Goal: Transaction & Acquisition: Purchase product/service

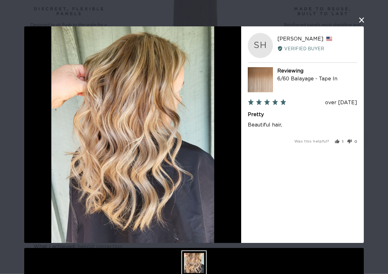
scroll to position [0, 343]
click at [360, 21] on button "close this modal window" at bounding box center [362, 20] width 8 height 8
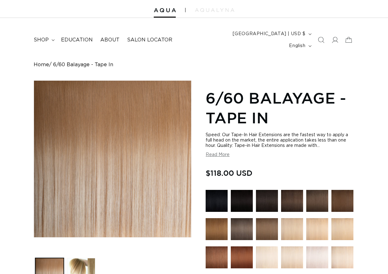
scroll to position [0, 0]
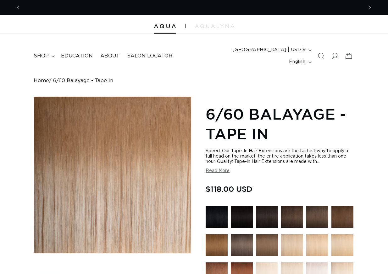
click at [334, 53] on icon at bounding box center [334, 56] width 7 height 7
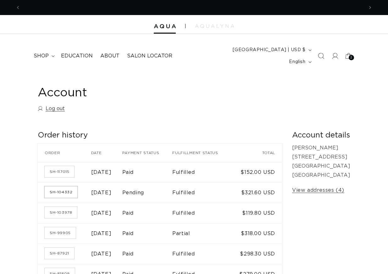
click at [62, 190] on link "SH-104332" at bounding box center [61, 192] width 33 height 11
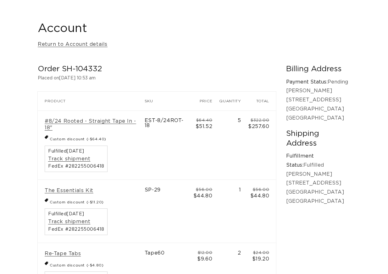
scroll to position [52, 0]
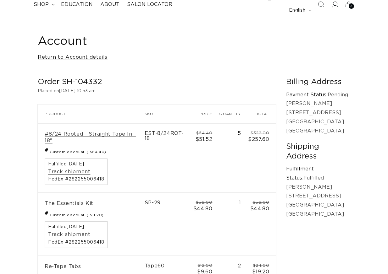
click at [65, 53] on link "Return to Account details" at bounding box center [73, 57] width 70 height 9
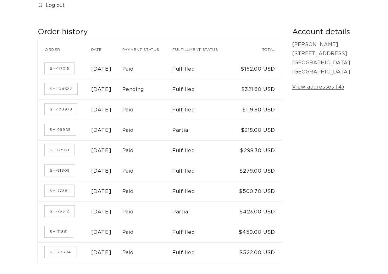
click at [67, 191] on link "SH-77381" at bounding box center [59, 190] width 29 height 11
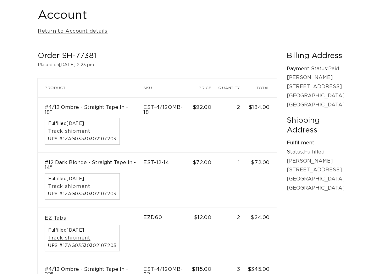
scroll to position [0, 343]
click at [76, 27] on link "Return to Account details" at bounding box center [73, 31] width 70 height 9
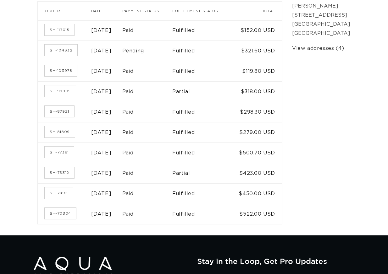
scroll to position [0, 343]
click at [68, 216] on link "SH-70304" at bounding box center [60, 213] width 31 height 11
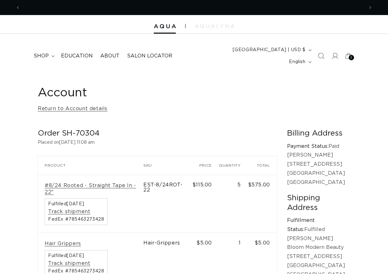
scroll to position [0, 343]
click at [72, 104] on link "Return to Account details" at bounding box center [73, 108] width 70 height 9
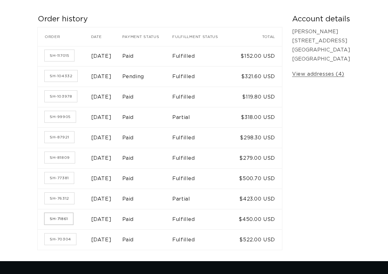
click at [58, 217] on link "SH-71861" at bounding box center [59, 218] width 28 height 11
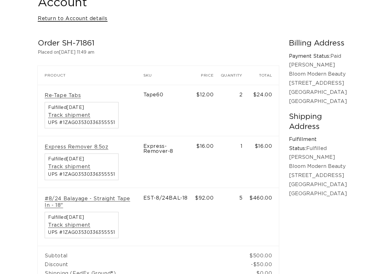
scroll to position [0, 343]
click at [82, 14] on link "Return to Account details" at bounding box center [73, 18] width 70 height 9
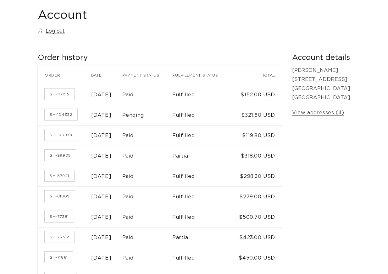
scroll to position [0, 686]
click at [67, 111] on link "SH-104332" at bounding box center [61, 114] width 33 height 11
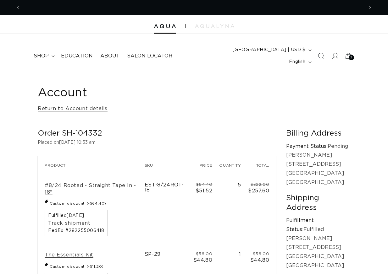
scroll to position [0, 343]
click at [45, 53] on span "shop" at bounding box center [41, 56] width 15 height 7
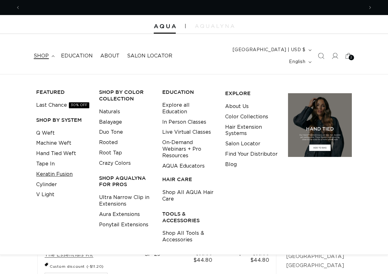
scroll to position [0, 0]
click at [48, 159] on link "Tape In" at bounding box center [45, 164] width 19 height 10
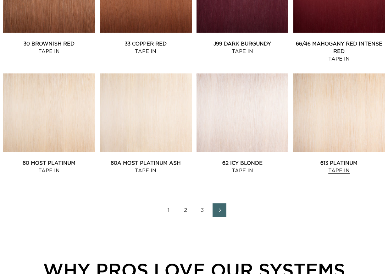
scroll to position [0, 343]
click at [186, 205] on link "2" at bounding box center [185, 211] width 14 height 14
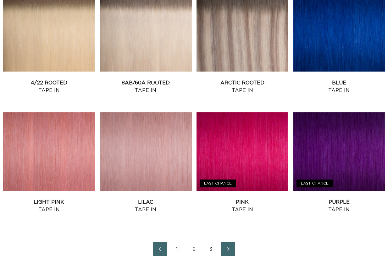
scroll to position [0, 686]
click at [213, 244] on link "3" at bounding box center [211, 250] width 14 height 14
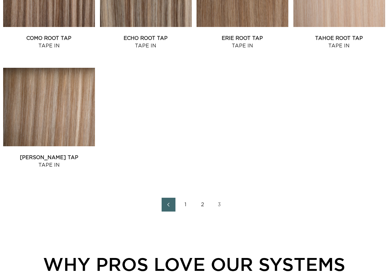
scroll to position [452, 0]
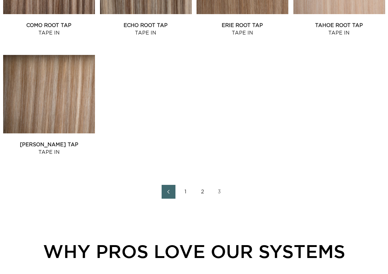
click at [203, 185] on link "2" at bounding box center [202, 192] width 14 height 14
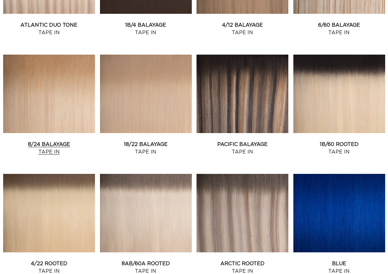
scroll to position [0, 686]
click at [42, 142] on link "8/24 Balayage Tape In" at bounding box center [49, 148] width 92 height 15
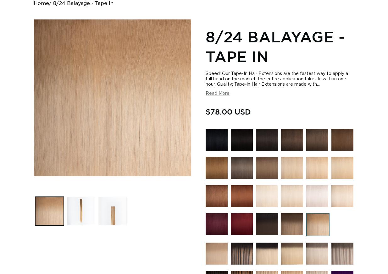
scroll to position [0, 343]
click at [81, 203] on button "Load image 2 in gallery view" at bounding box center [81, 211] width 28 height 28
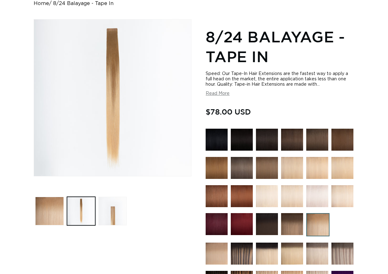
scroll to position [0, 686]
click at [369, 93] on div "Home 8/24 Balayage - Tape In Image 2 is now available in gallery view Skip to p…" at bounding box center [194, 272] width 388 height 543
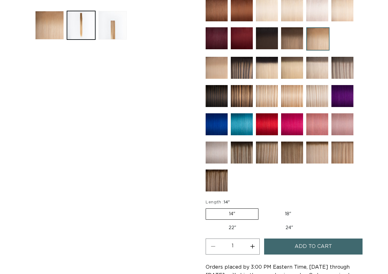
scroll to position [271, 0]
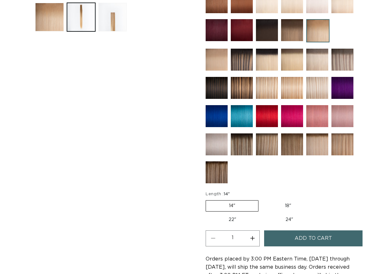
click at [287, 201] on label "18" Variant sold out or unavailable" at bounding box center [288, 206] width 52 height 11
click at [262, 199] on input "18" Variant sold out or unavailable" at bounding box center [261, 199] width 0 height 0
radio input "true"
click at [253, 231] on button "Increase quantity for 8/24 Balayage - Tape In" at bounding box center [252, 239] width 14 height 16
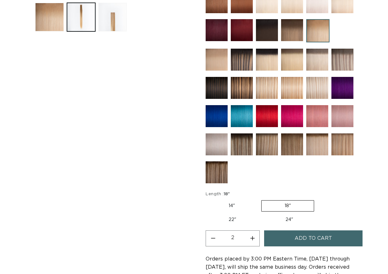
click at [253, 231] on button "Increase quantity for 8/24 Balayage - Tape In" at bounding box center [252, 239] width 14 height 16
type input "5"
click at [283, 231] on button "Add to cart" at bounding box center [313, 239] width 98 height 16
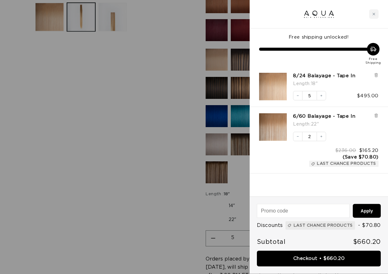
scroll to position [0, 0]
click at [311, 117] on link "6/60 Balayage - Tape In" at bounding box center [324, 116] width 62 height 6
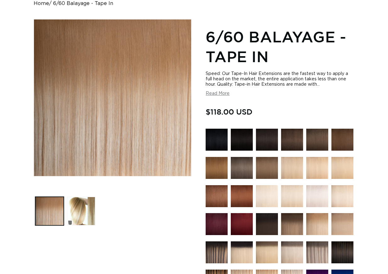
scroll to position [0, 343]
click at [90, 198] on button "Load image 2 in gallery view" at bounding box center [81, 211] width 28 height 28
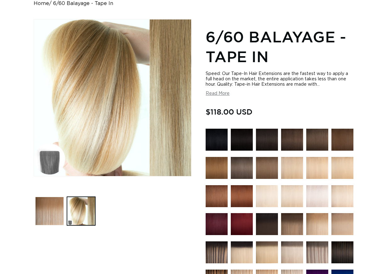
click at [380, 38] on div "Home 6/60 Balayage - Tape In Image 2 is now available in gallery view Skip to p…" at bounding box center [194, 258] width 388 height 514
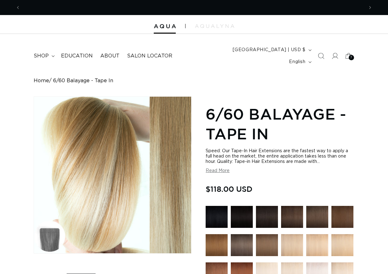
scroll to position [0, 686]
click at [41, 53] on span "shop" at bounding box center [41, 56] width 15 height 7
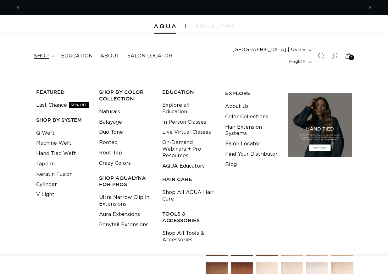
scroll to position [0, 343]
click at [243, 112] on link "Color Collections" at bounding box center [246, 117] width 43 height 10
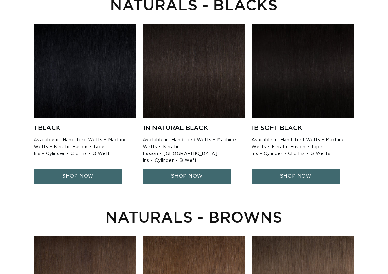
scroll to position [0, 686]
drag, startPoint x: 387, startPoint y: 49, endPoint x: 382, endPoint y: 84, distance: 34.9
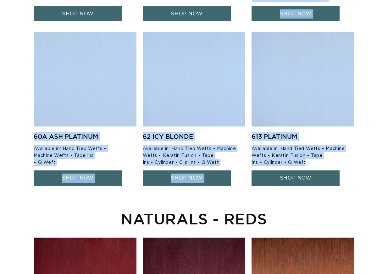
scroll to position [1203, 0]
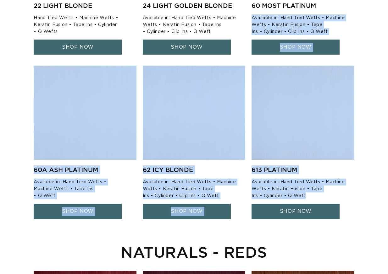
drag, startPoint x: 386, startPoint y: 88, endPoint x: 387, endPoint y: -17, distance: 104.6
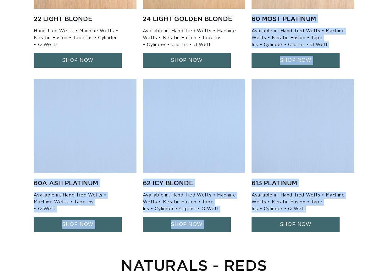
scroll to position [0, 343]
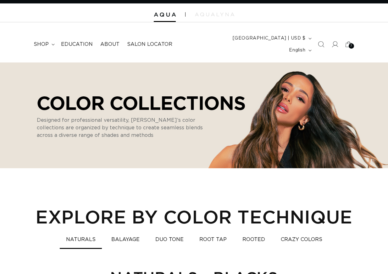
scroll to position [0, 0]
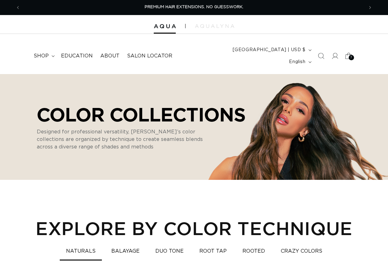
click at [347, 49] on icon at bounding box center [348, 56] width 15 height 15
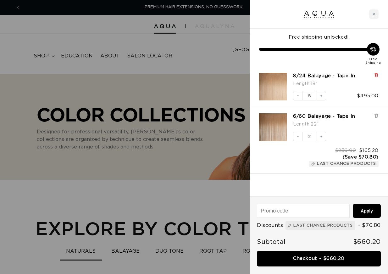
click at [376, 75] on icon at bounding box center [375, 74] width 1 height 3
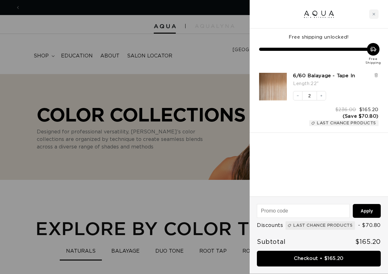
scroll to position [0, 686]
click at [326, 74] on link "6/60 Balayage - Tape In" at bounding box center [324, 76] width 62 height 6
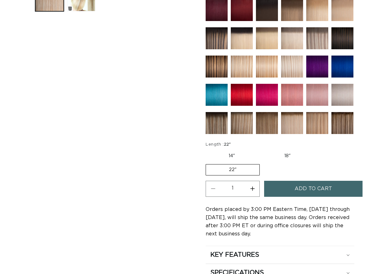
scroll to position [297, 0]
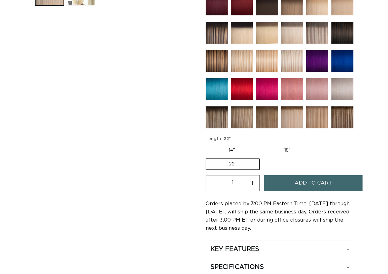
click at [288, 145] on label "18" Variant sold out or unavailable" at bounding box center [287, 150] width 52 height 11
click at [261, 144] on input "18" Variant sold out or unavailable" at bounding box center [261, 144] width 0 height 0
radio input "true"
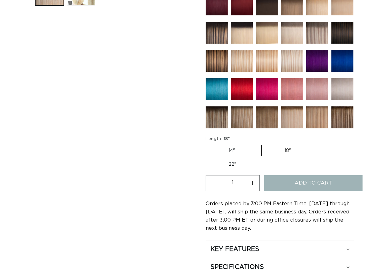
scroll to position [0, 686]
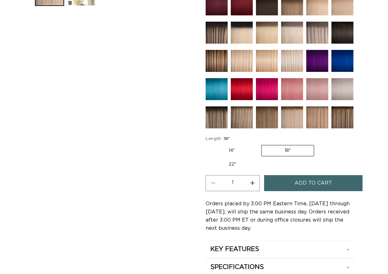
click at [253, 175] on button "Increase quantity for 6/60 Balayage - Tape In" at bounding box center [252, 183] width 14 height 16
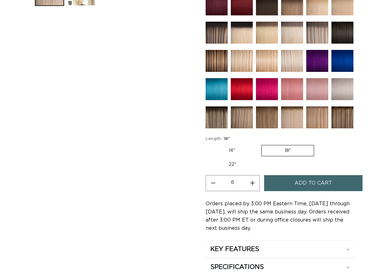
click at [212, 175] on button "Decrease quantity for 6/60 Balayage - Tape In" at bounding box center [213, 183] width 14 height 16
type input "5"
click at [313, 175] on span "Add to cart" at bounding box center [312, 183] width 37 height 16
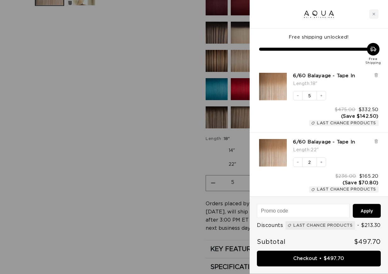
scroll to position [0, 343]
click at [374, 140] on icon at bounding box center [376, 141] width 5 height 5
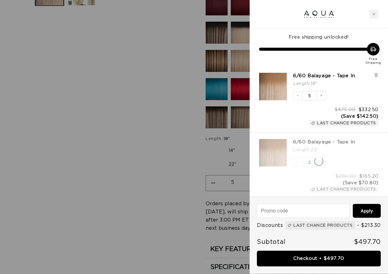
scroll to position [0, 686]
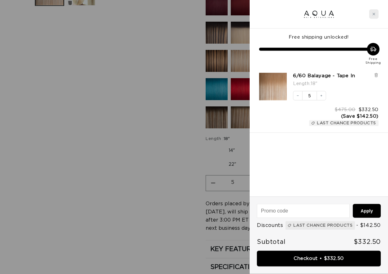
click at [374, 14] on icon "Close cart" at bounding box center [373, 14] width 3 height 3
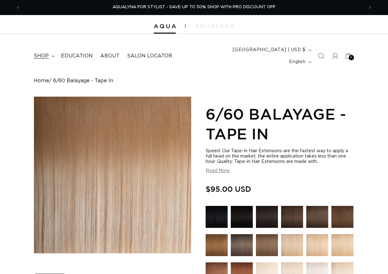
click at [48, 53] on span "shop" at bounding box center [41, 56] width 15 height 7
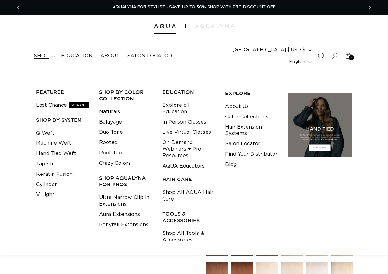
click at [325, 49] on span "Search" at bounding box center [321, 56] width 14 height 14
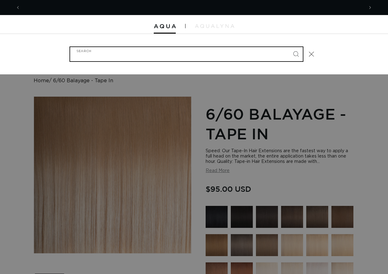
scroll to position [0, 0]
click at [276, 48] on input "Search" at bounding box center [186, 54] width 232 height 14
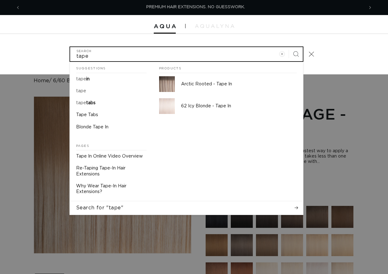
scroll to position [0, 343]
type input "tape"
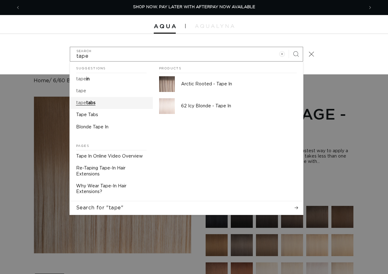
click at [82, 101] on mark "tape" at bounding box center [81, 103] width 10 height 4
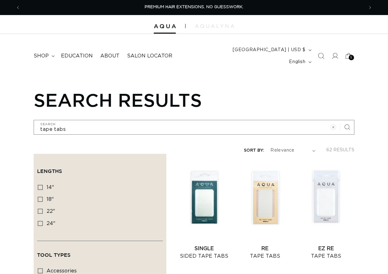
click at [377, 92] on div "Search results tape tabs Search" at bounding box center [194, 112] width 388 height 46
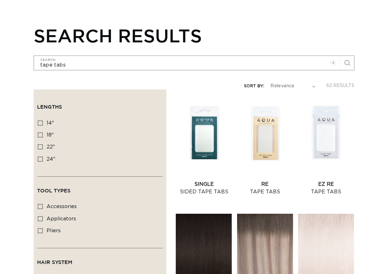
scroll to position [0, 686]
click at [330, 181] on link "EZ Re Tape Tabs" at bounding box center [326, 188] width 56 height 15
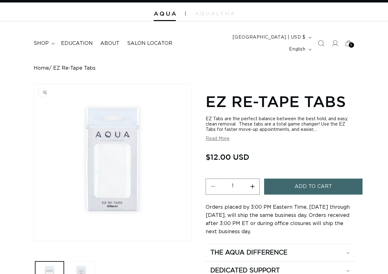
scroll to position [26, 0]
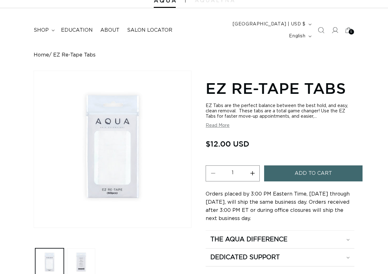
click at [252, 166] on button "Increase quantity for EZ Re-Tape Tabs" at bounding box center [252, 174] width 14 height 16
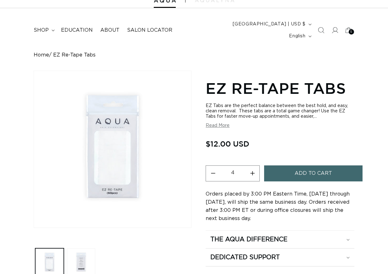
click at [213, 166] on button "Decrease quantity for EZ Re-Tape Tabs" at bounding box center [213, 174] width 14 height 16
click at [211, 166] on button "Decrease quantity for EZ Re-Tape Tabs" at bounding box center [213, 174] width 14 height 16
type input "1"
click at [319, 27] on icon "Search" at bounding box center [320, 30] width 7 height 7
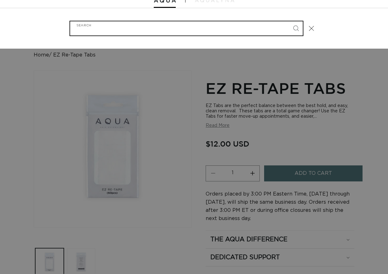
click at [249, 21] on input "Search" at bounding box center [186, 28] width 232 height 14
type input "spray"
click at [295, 23] on button "Search" at bounding box center [296, 28] width 14 height 14
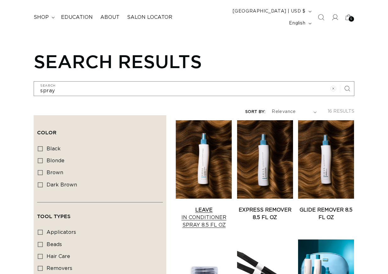
click at [211, 207] on link "Leave In Conditioner Spray 8.5 fl oz" at bounding box center [204, 217] width 56 height 23
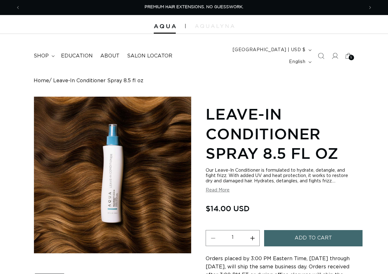
click at [289, 230] on button "Add to cart" at bounding box center [313, 238] width 98 height 16
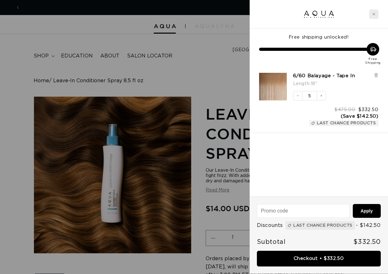
scroll to position [0, 343]
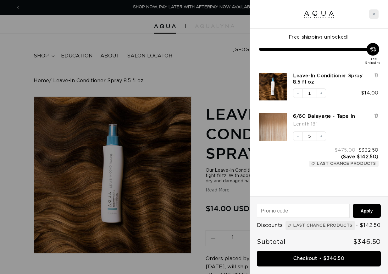
click at [374, 14] on icon "Close cart" at bounding box center [373, 14] width 3 height 3
